Goal: Find specific page/section: Find specific page/section

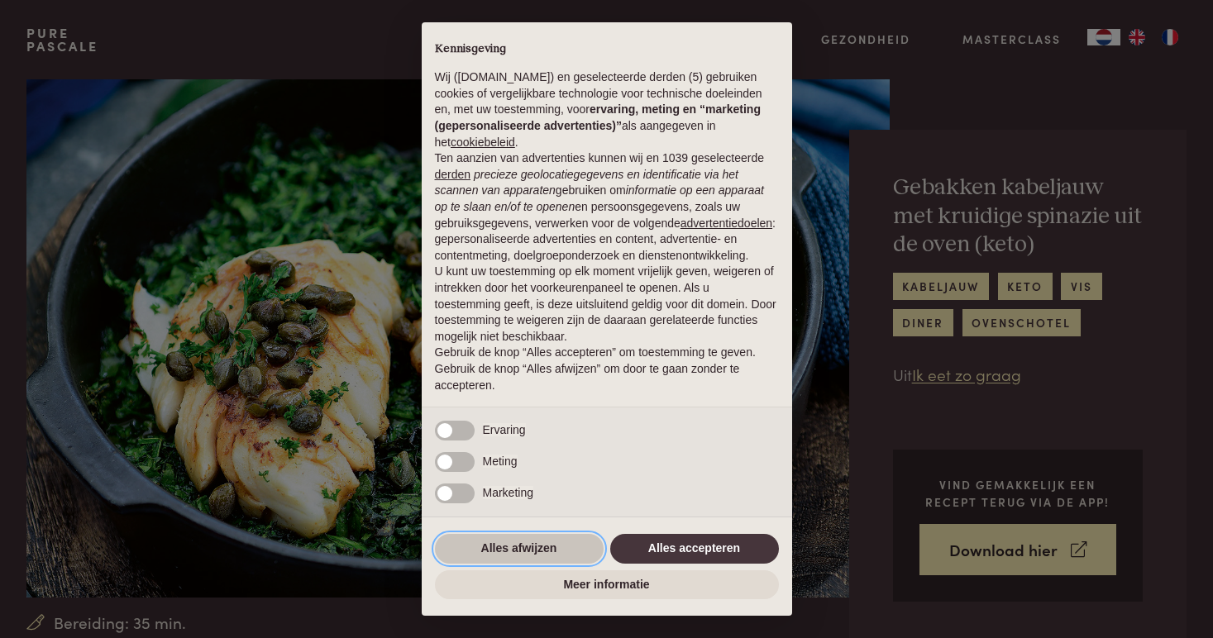
click at [557, 547] on button "Alles afwijzen" at bounding box center [519, 549] width 169 height 30
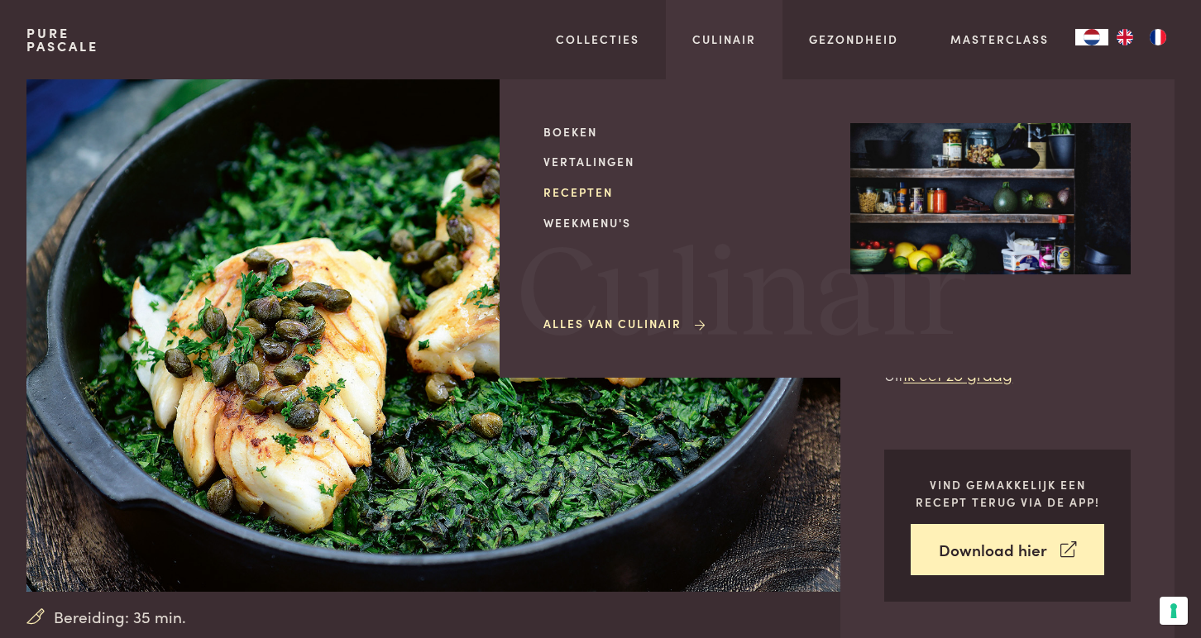
click at [592, 187] on link "Recepten" at bounding box center [683, 192] width 280 height 17
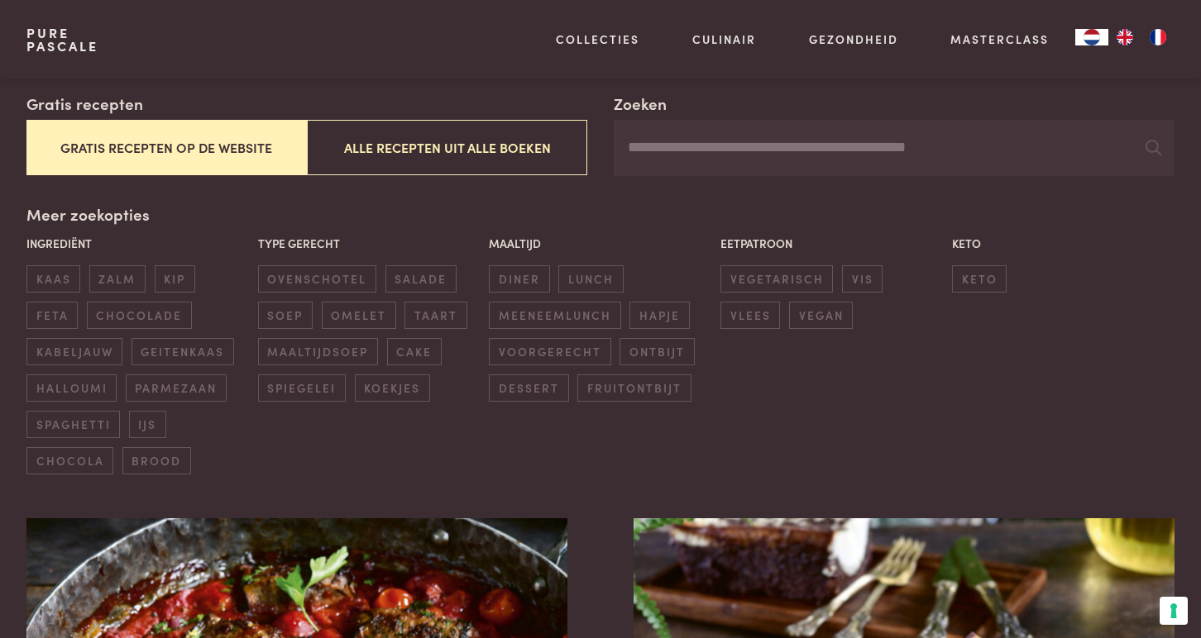
scroll to position [289, 0]
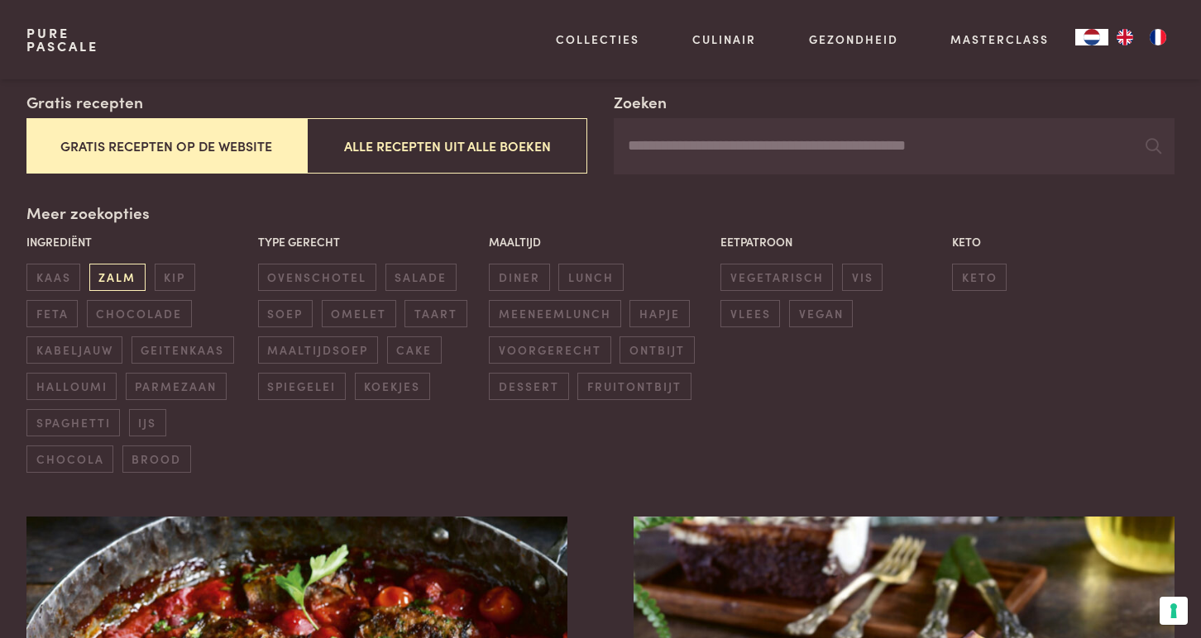
click at [129, 273] on span "zalm" at bounding box center [117, 277] width 56 height 27
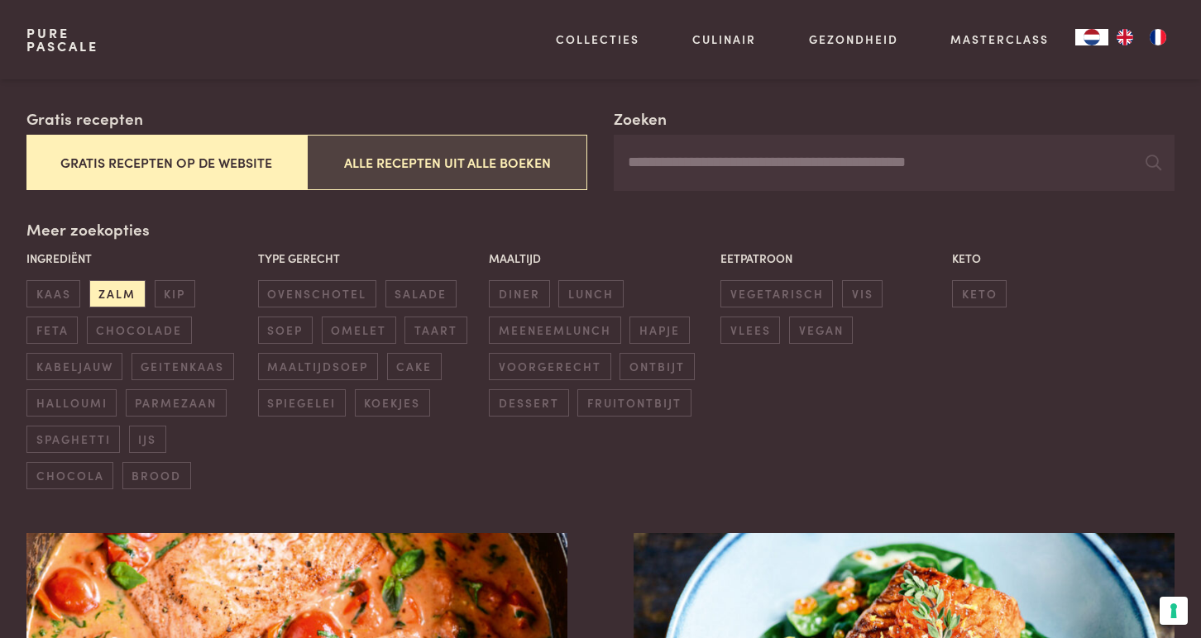
scroll to position [270, 0]
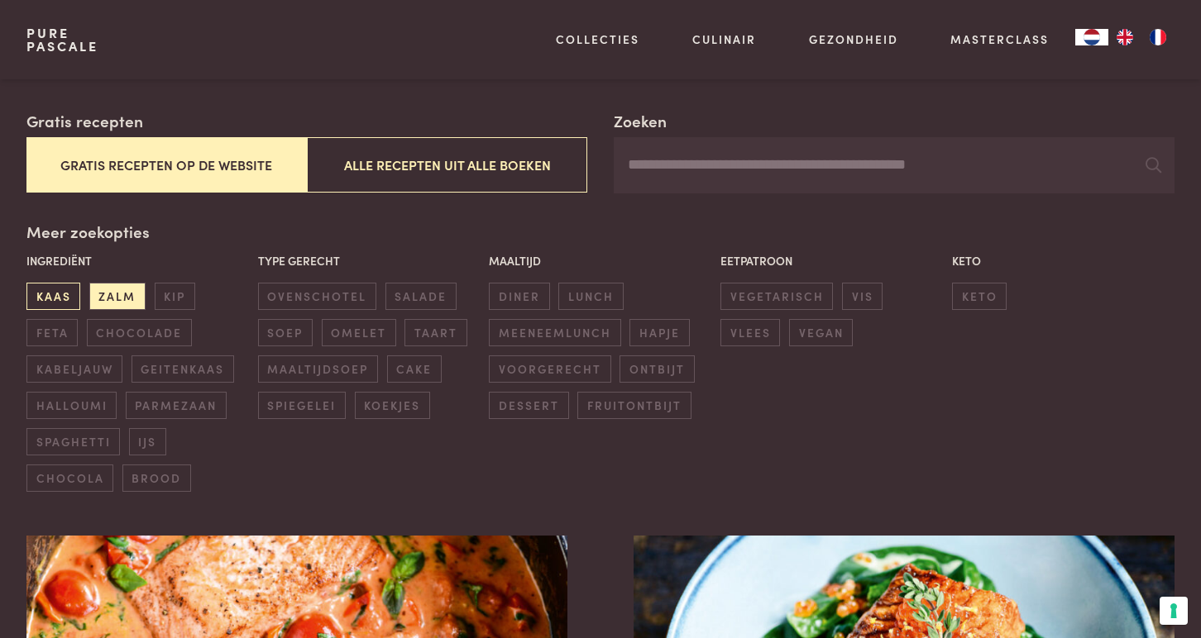
click at [60, 298] on span "kaas" at bounding box center [53, 296] width 54 height 27
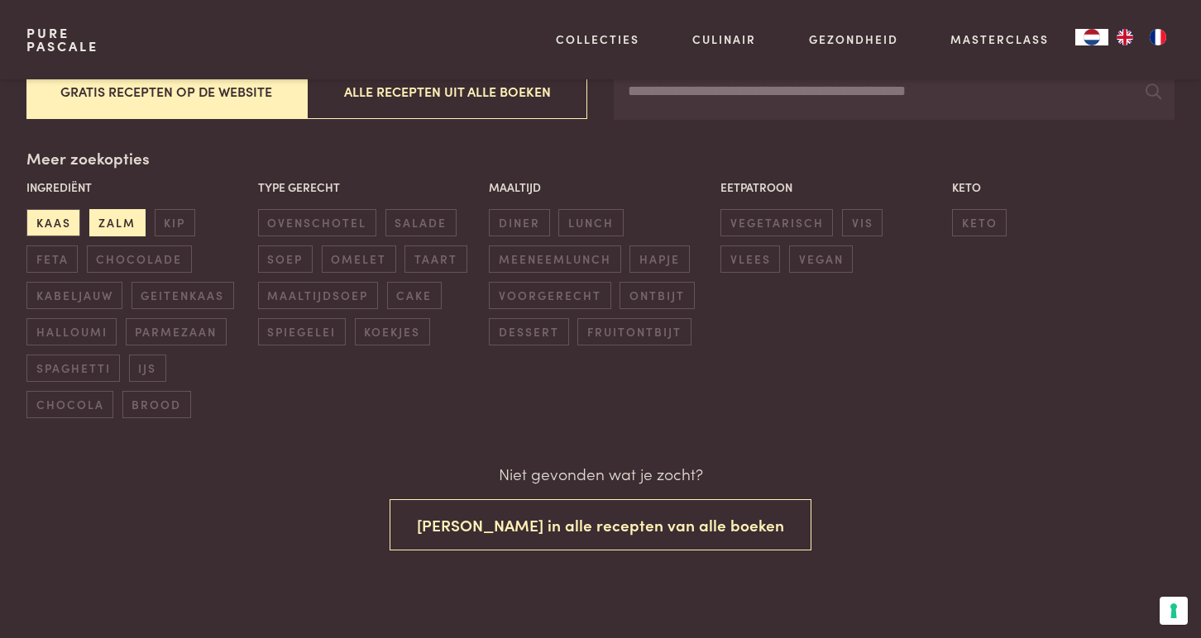
click at [122, 217] on span "zalm" at bounding box center [117, 222] width 56 height 27
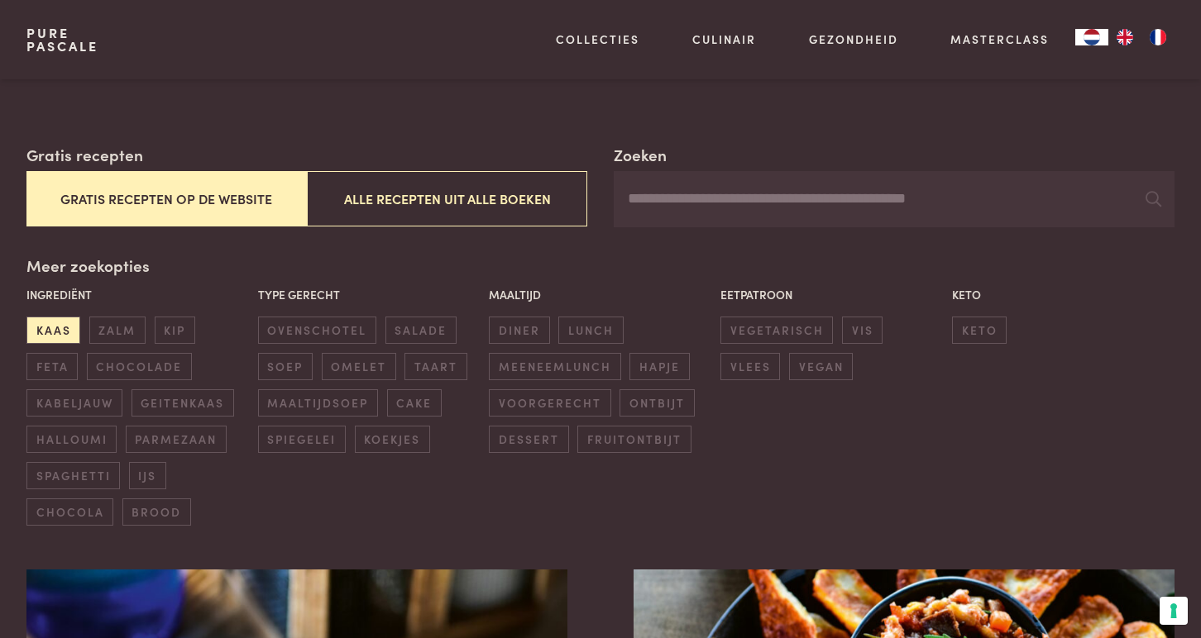
scroll to position [247, 0]
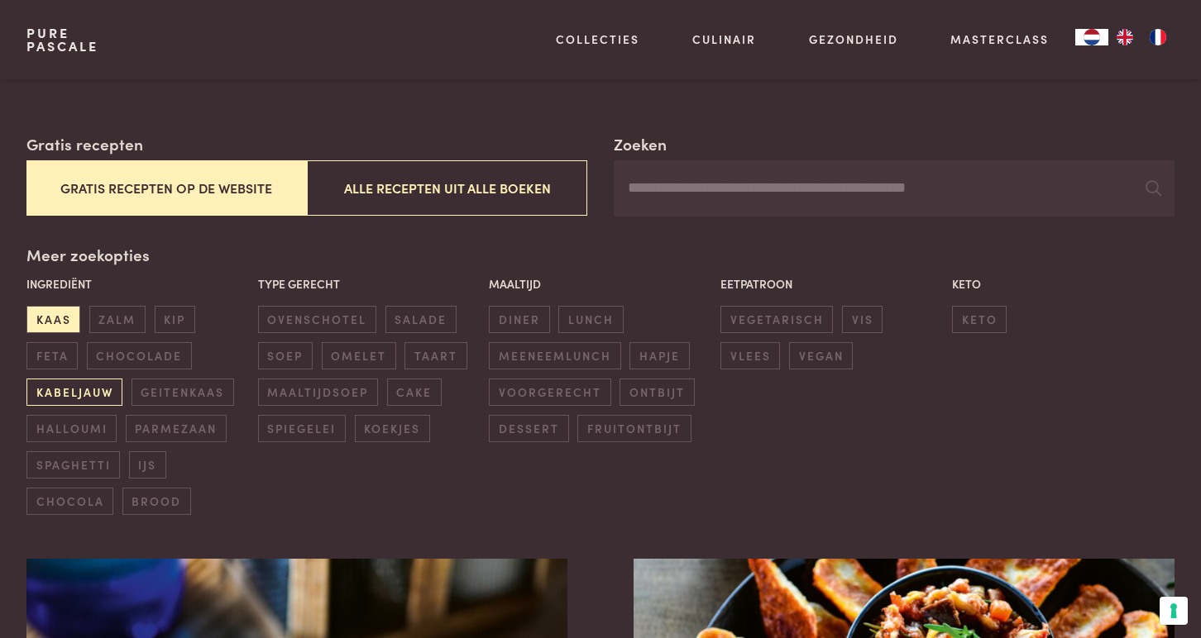
click at [91, 392] on span "kabeljauw" at bounding box center [74, 392] width 96 height 27
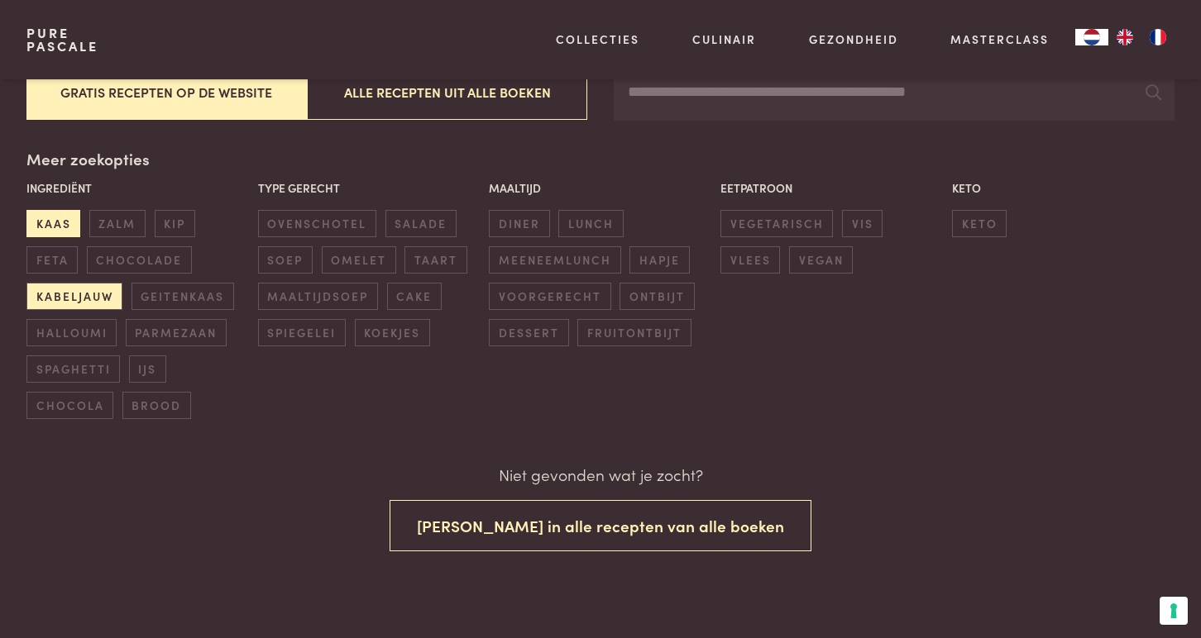
scroll to position [344, 0]
click at [60, 213] on span "kaas" at bounding box center [53, 222] width 54 height 27
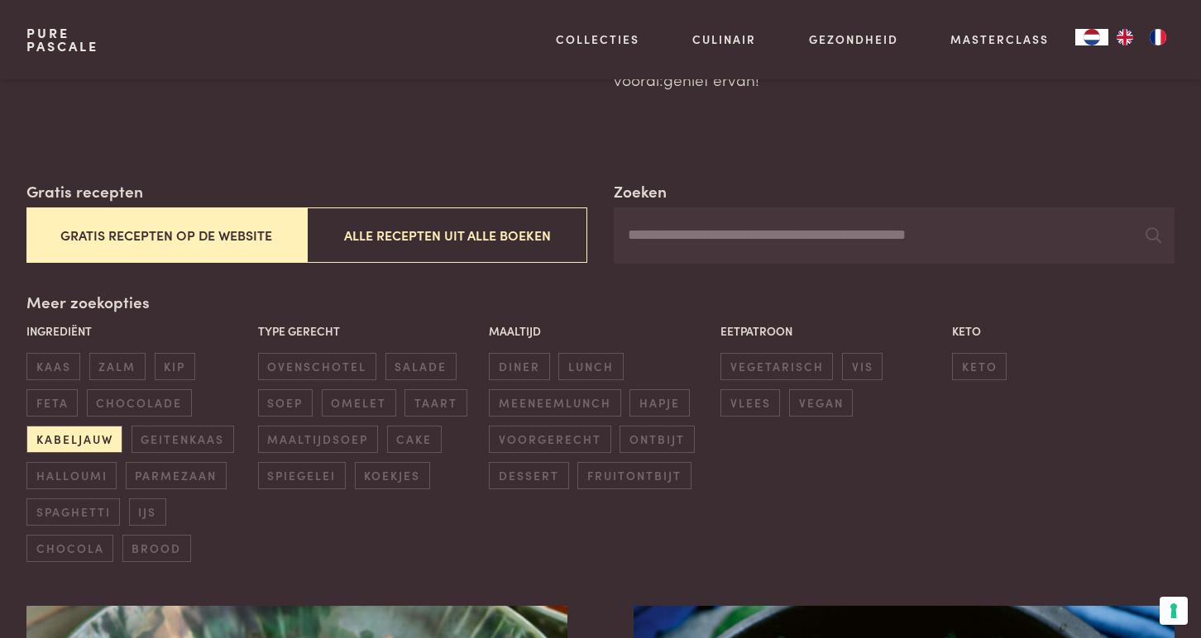
scroll to position [220, 0]
